Goal: Information Seeking & Learning: Learn about a topic

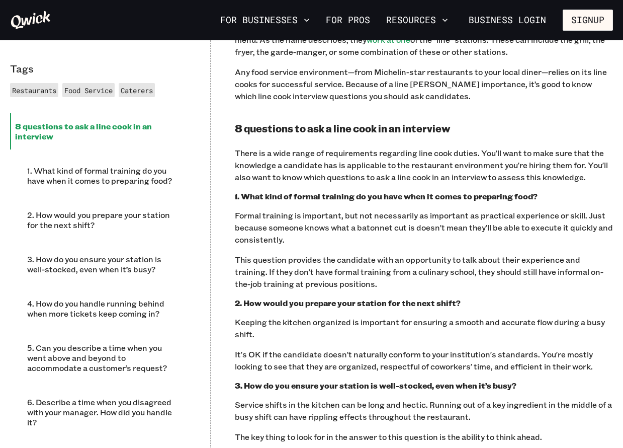
scroll to position [503, 0]
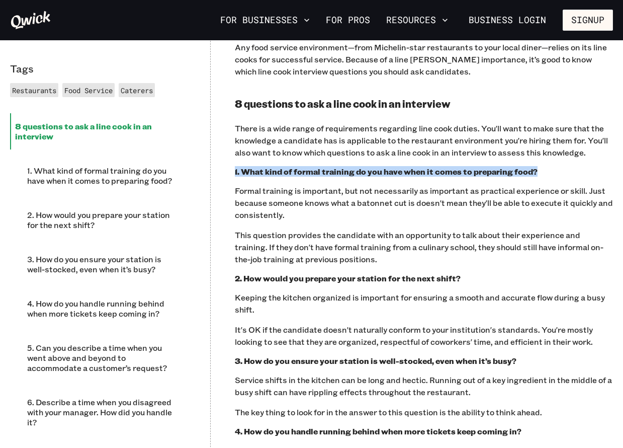
drag, startPoint x: 235, startPoint y: 167, endPoint x: 552, endPoint y: 169, distance: 316.4
click at [552, 169] on h3 "1. What kind of formal training do you have when it comes to preparing food?" at bounding box center [424, 171] width 378 height 10
copy h3 "1. What kind of formal training do you have when it comes to preparing food?"
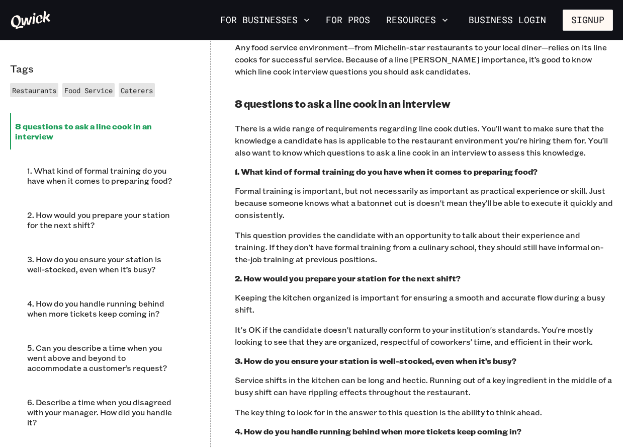
drag, startPoint x: 467, startPoint y: 279, endPoint x: 237, endPoint y: 281, distance: 230.4
click at [237, 281] on h3 "2. How would you prepare your station for the next shift?" at bounding box center [424, 278] width 378 height 10
copy h3 "2. How would you prepare your station for the next shift?"
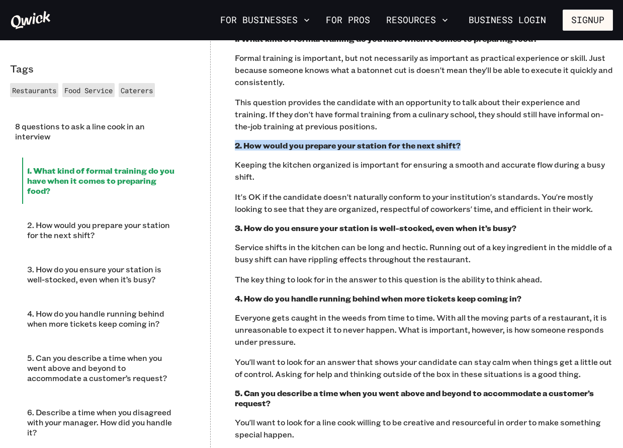
scroll to position [654, 0]
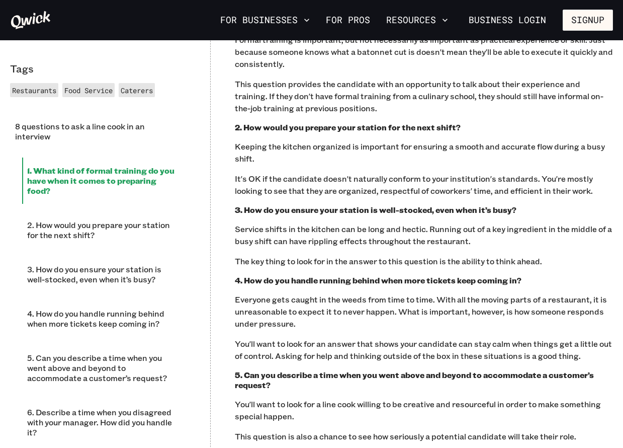
click at [514, 206] on h3 "3. How do you ensure your station is well-stocked, even when it’s busy?" at bounding box center [424, 210] width 378 height 10
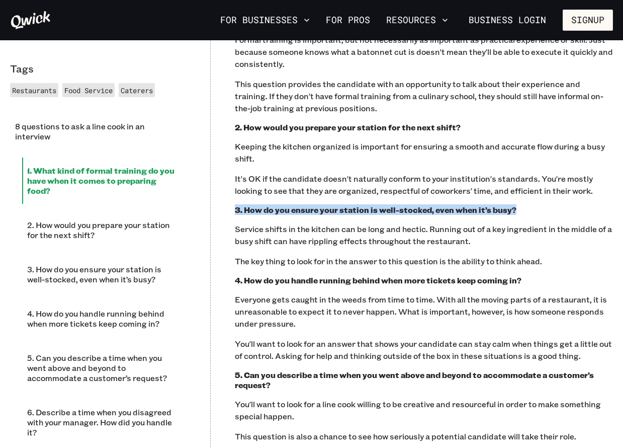
drag, startPoint x: 517, startPoint y: 207, endPoint x: 237, endPoint y: 203, distance: 279.2
click at [237, 203] on div "Line cooks prepare and plate food according to the specifications of their chef…" at bounding box center [424, 373] width 378 height 1054
copy h3 "3. How do you ensure your station is well-stocked, even when it’s busy?"
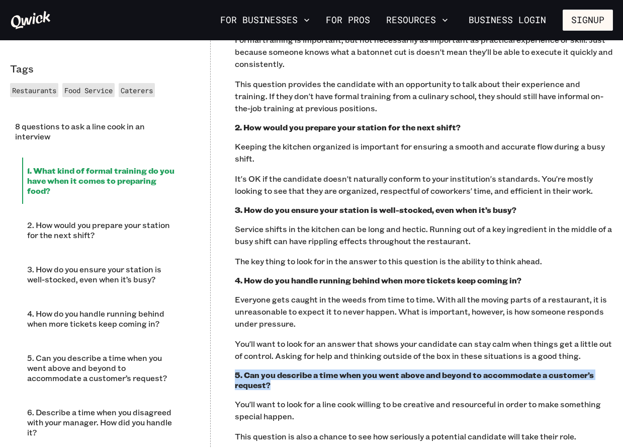
drag, startPoint x: 281, startPoint y: 390, endPoint x: 231, endPoint y: 375, distance: 52.4
click at [231, 375] on div "Tags Restaurants Food Service Caterers 8 questions to ask a line cook in an int…" at bounding box center [311, 373] width 623 height 1166
copy h3 "5. Can you describe a time when you went above and beyond to accommodate a cust…"
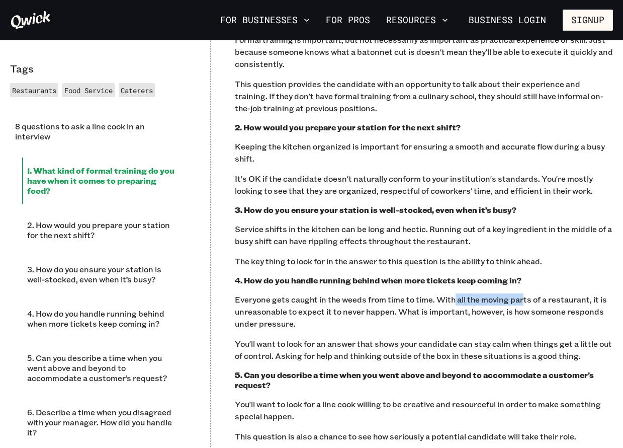
drag, startPoint x: 522, startPoint y: 286, endPoint x: 454, endPoint y: 289, distance: 68.0
click at [454, 289] on div "Line cooks prepare and plate food according to the specifications of their chef…" at bounding box center [424, 373] width 378 height 1054
drag, startPoint x: 454, startPoint y: 289, endPoint x: 533, endPoint y: 269, distance: 81.5
click at [533, 269] on div "Line cooks prepare and plate food according to the specifications of their chef…" at bounding box center [424, 373] width 378 height 1054
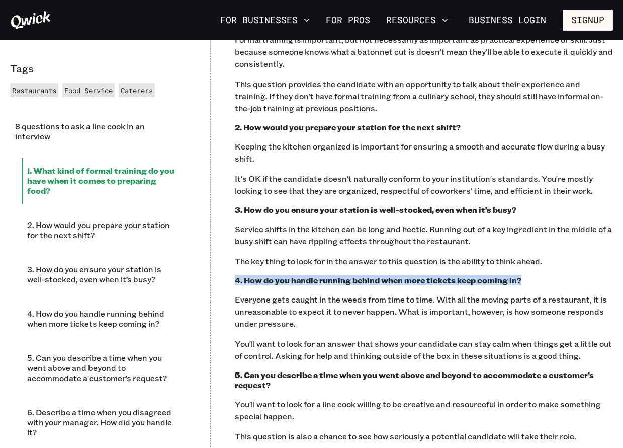
drag, startPoint x: 520, startPoint y: 282, endPoint x: 229, endPoint y: 276, distance: 291.3
click at [229, 276] on div "Tags Restaurants Food Service Caterers 8 questions to ask a line cook in an int…" at bounding box center [311, 373] width 623 height 1166
copy h3 "4. How do you handle running behind when more tickets keep coming in?"
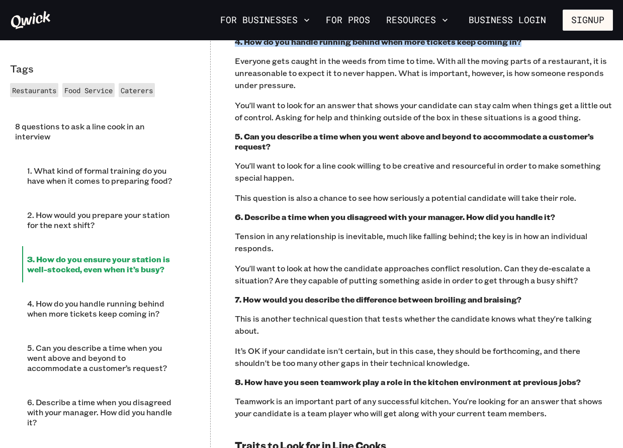
scroll to position [905, 0]
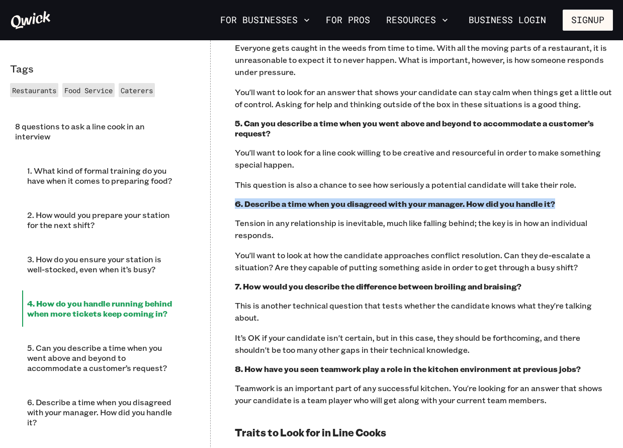
drag, startPoint x: 559, startPoint y: 202, endPoint x: 233, endPoint y: 200, distance: 326.5
click at [233, 200] on div "Tags Restaurants Food Service Caterers 8 questions to ask a line cook in an int…" at bounding box center [311, 121] width 623 height 1166
copy h3 "6. Describe a time when you disagreed with your manager. How did you handle it?"
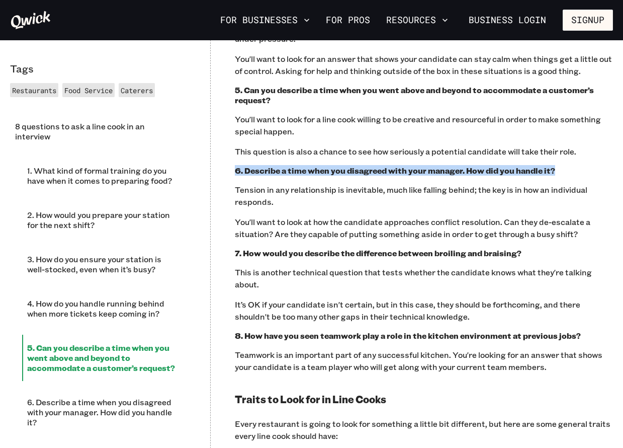
scroll to position [956, 0]
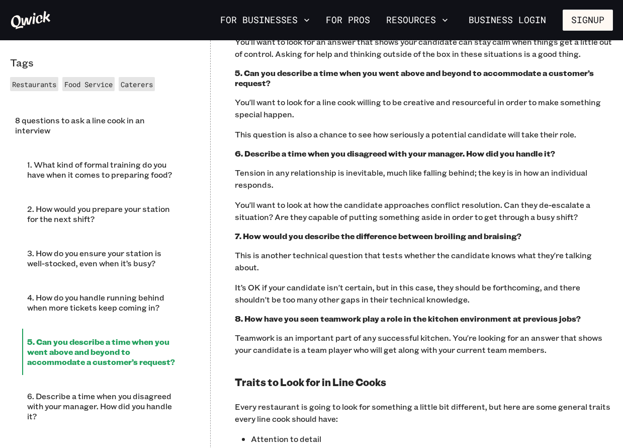
click at [527, 232] on div "Line cooks prepare and plate food according to the specifications of their chef…" at bounding box center [424, 71] width 378 height 1054
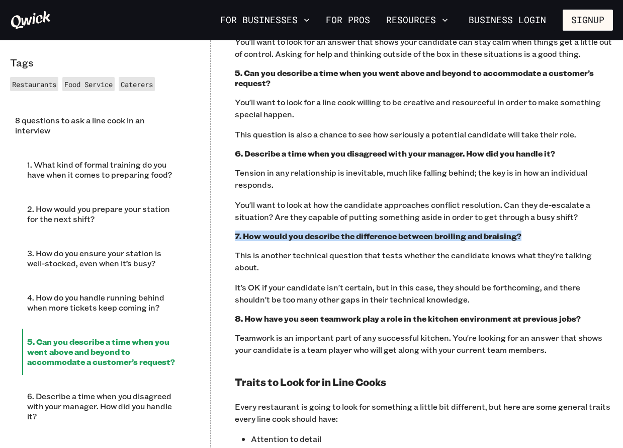
drag, startPoint x: 526, startPoint y: 238, endPoint x: 231, endPoint y: 230, distance: 295.4
click at [231, 230] on div "Tags Restaurants Food Service Caterers 8 questions to ask a line cook in an int…" at bounding box center [311, 71] width 623 height 1166
copy h3 "7. How would you describe the difference between broiling and braising?"
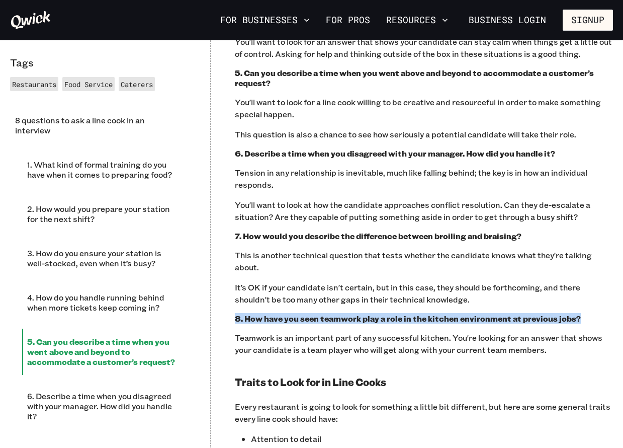
drag, startPoint x: 588, startPoint y: 321, endPoint x: 233, endPoint y: 314, distance: 355.2
click at [233, 314] on div "Tags Restaurants Food Service Caterers 8 questions to ask a line cook in an int…" at bounding box center [311, 71] width 623 height 1166
copy h3 "8. How have you seen teamwork play a role in the kitchen environment at previou…"
